Goal: Find specific page/section: Find specific page/section

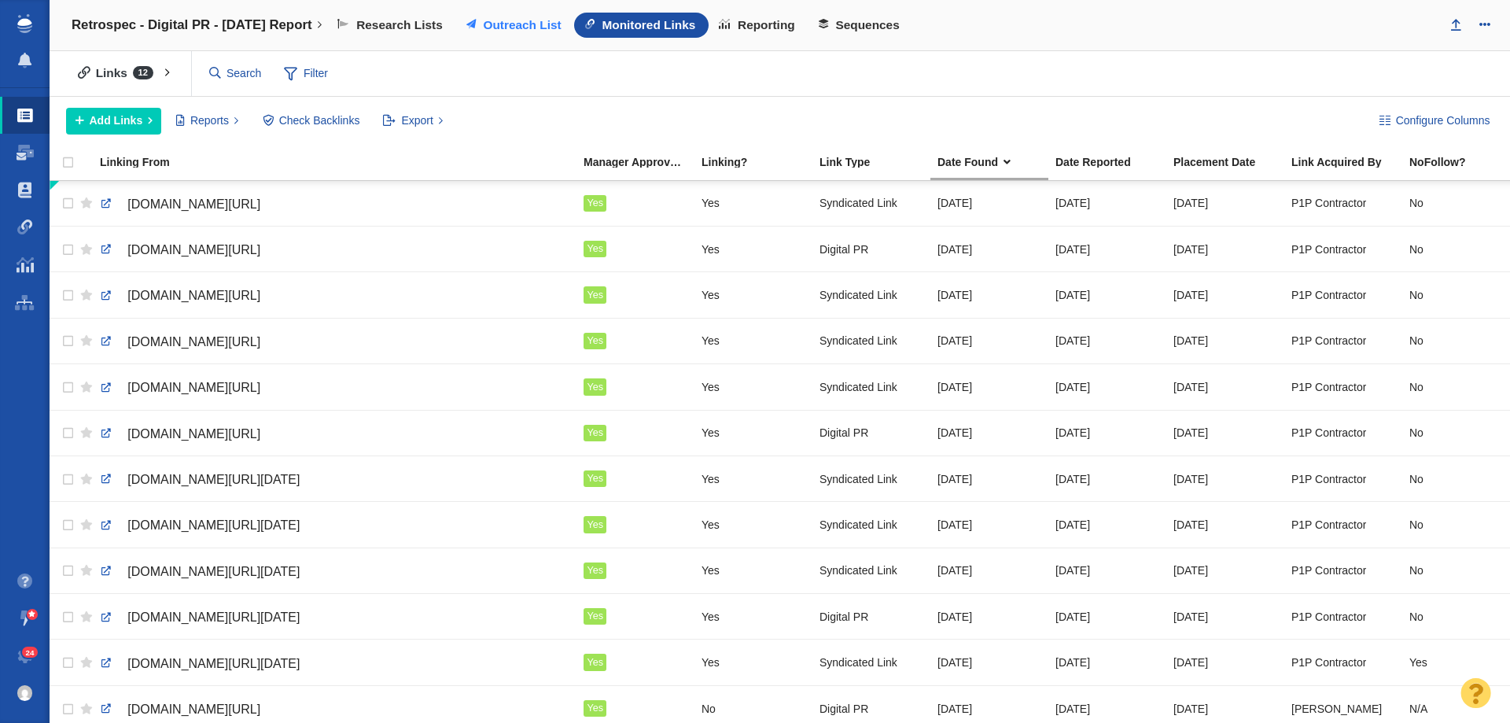
click at [535, 24] on span "Outreach List" at bounding box center [522, 25] width 78 height 14
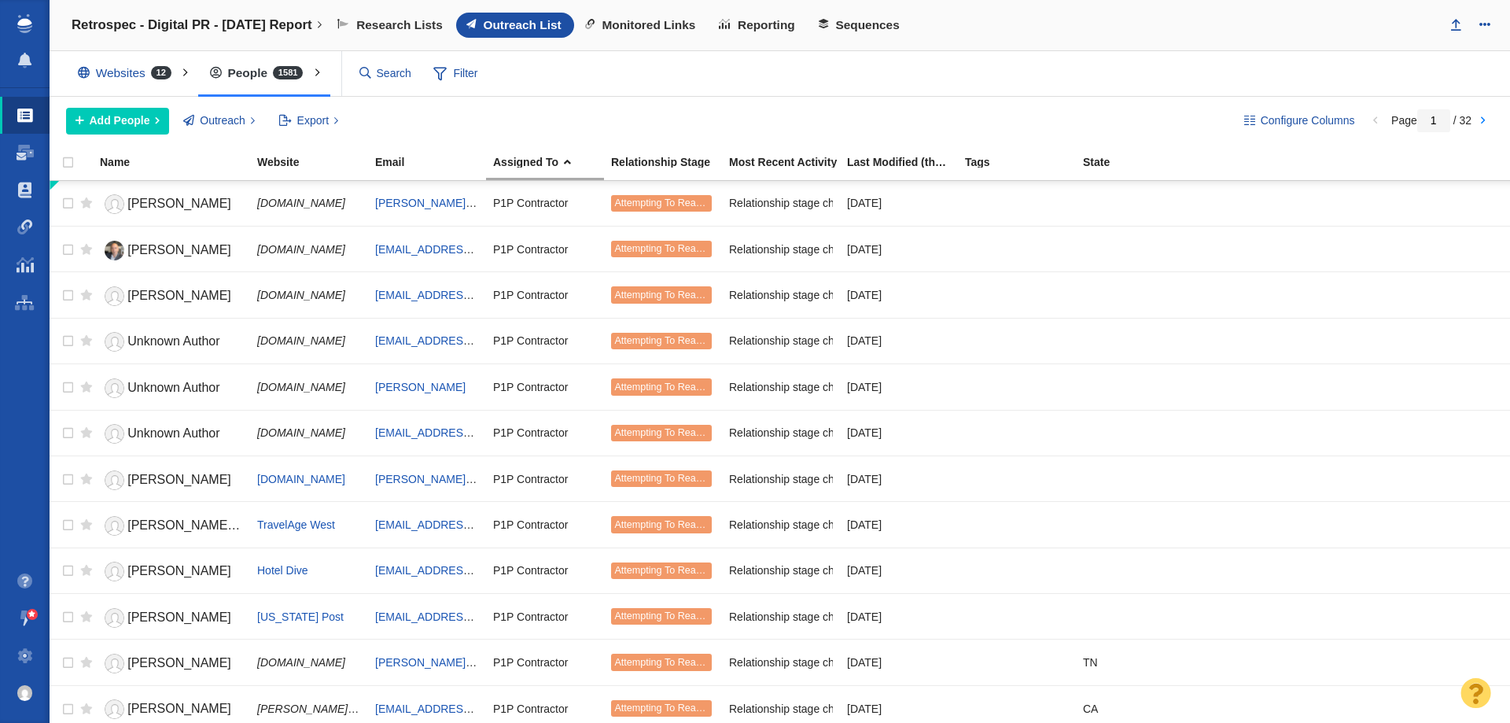
click at [260, 83] on div "People 1581 All People Assigned To Me Recently Viewed Starred" at bounding box center [264, 74] width 132 height 46
click at [383, 65] on input "text" at bounding box center [435, 74] width 165 height 28
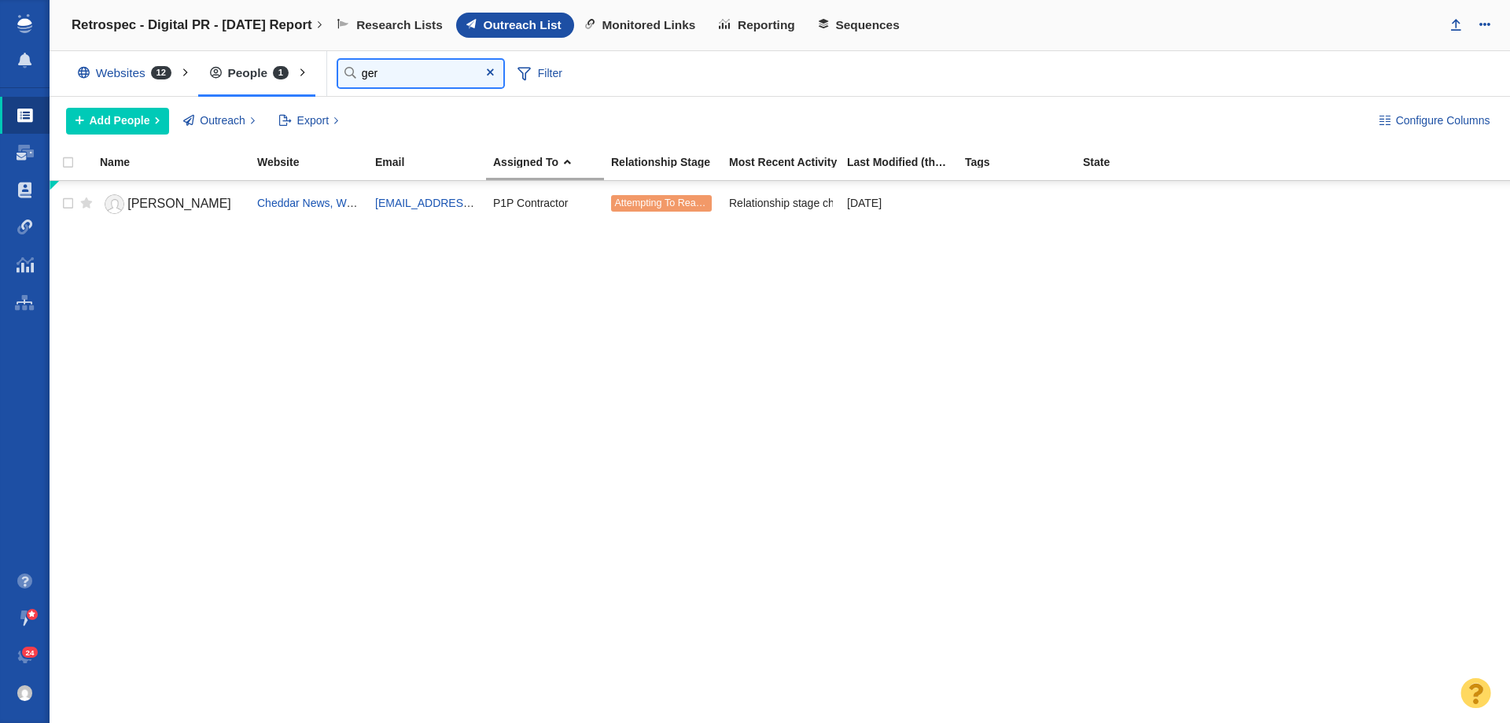
type input "ger"
click at [403, 68] on input "ger" at bounding box center [420, 74] width 165 height 28
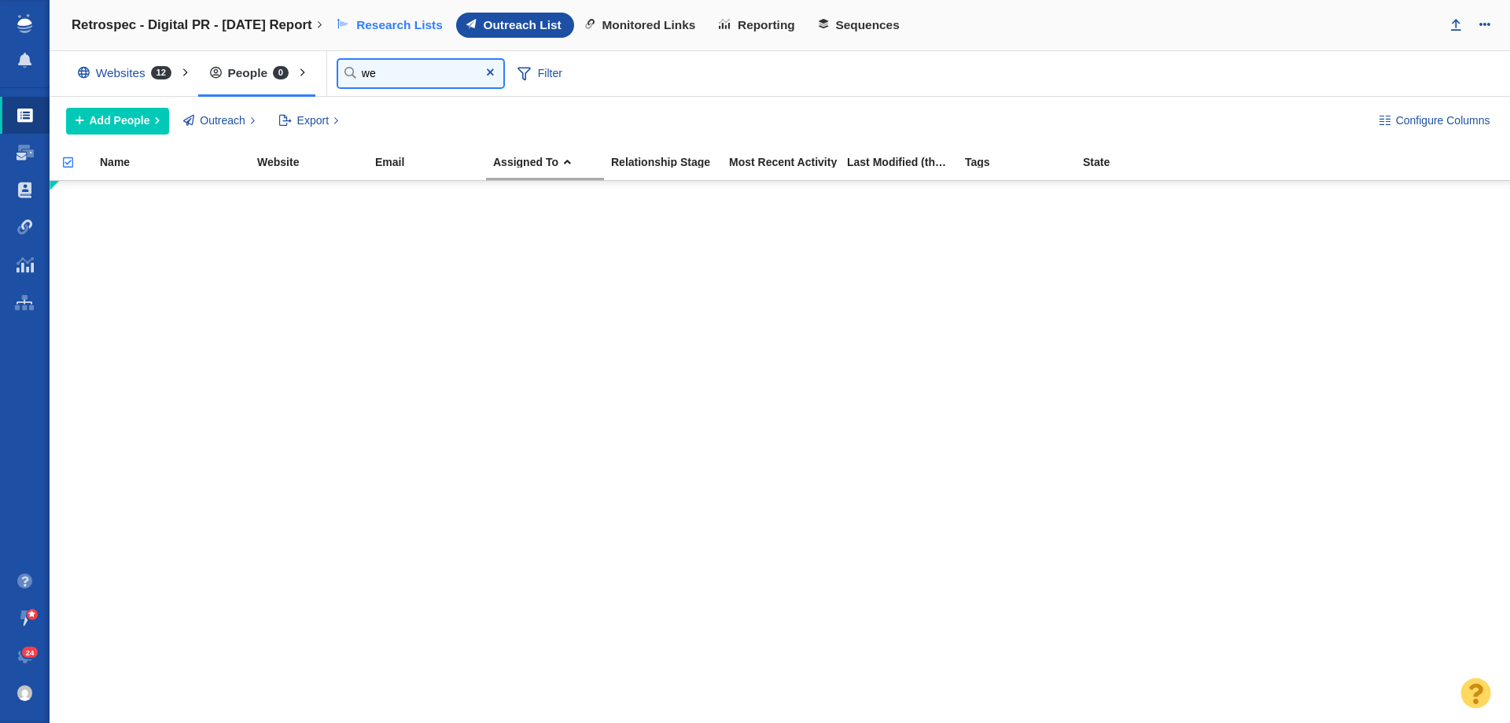
type input "w"
type input "[PERSON_NAME]"
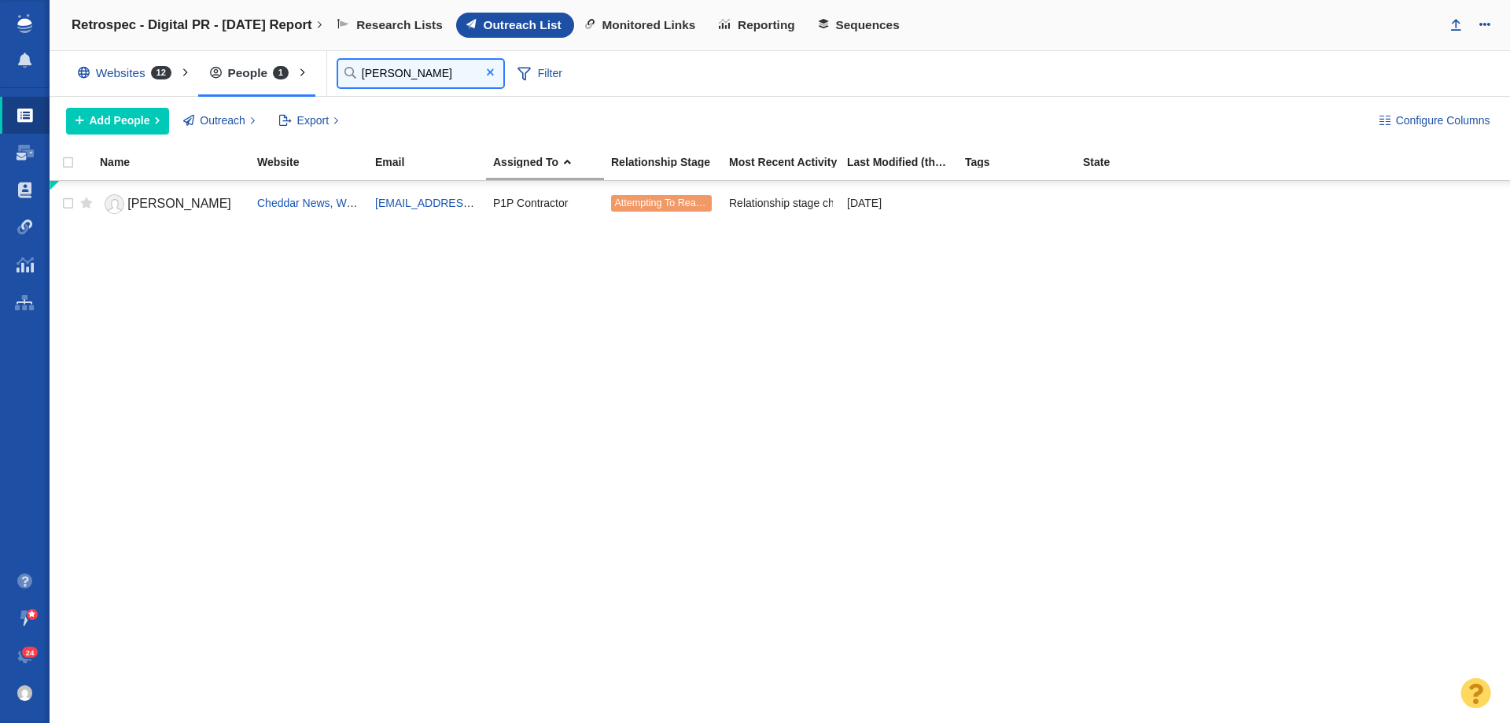
type input "[PERSON_NAME]"
click at [489, 74] on span at bounding box center [490, 72] width 7 height 11
